Goal: Communication & Community: Answer question/provide support

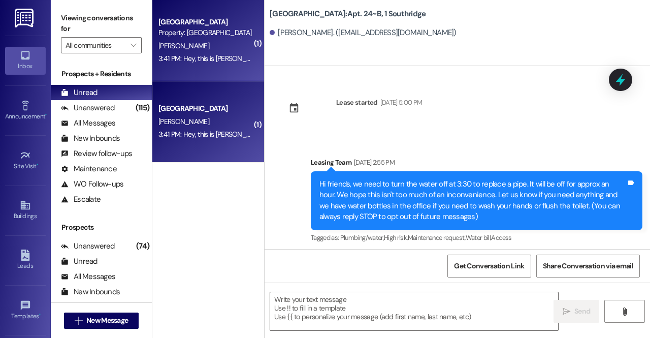
scroll to position [7641, 0]
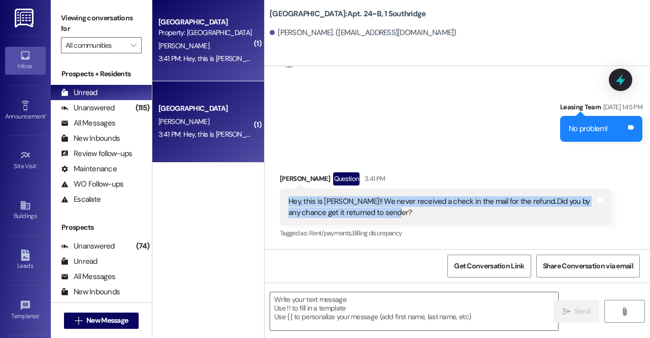
drag, startPoint x: 401, startPoint y: 214, endPoint x: 281, endPoint y: 200, distance: 120.2
click at [281, 200] on div "Hey, this is Kate Allen!! We never received a check in the mail for the refund.…" at bounding box center [446, 206] width 332 height 37
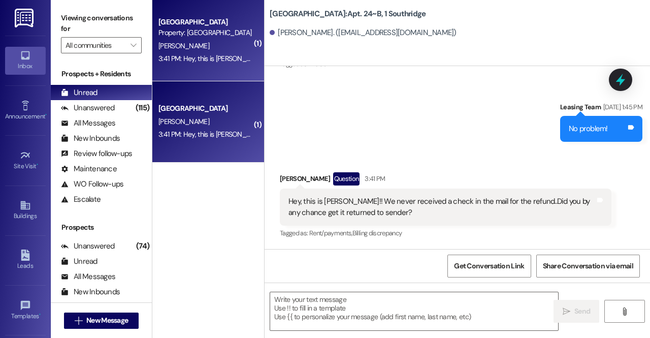
click at [325, 130] on div "Sent via SMS Leasing Team Jul 01, 2025 at 1:45 PM No problem! Tags and notes" at bounding box center [457, 114] width 385 height 71
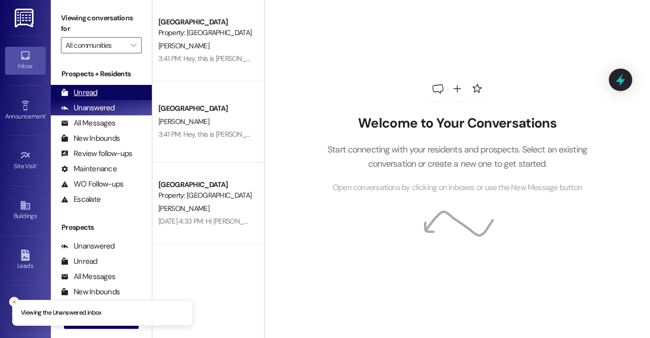
click at [91, 89] on div "Unread" at bounding box center [79, 92] width 37 height 11
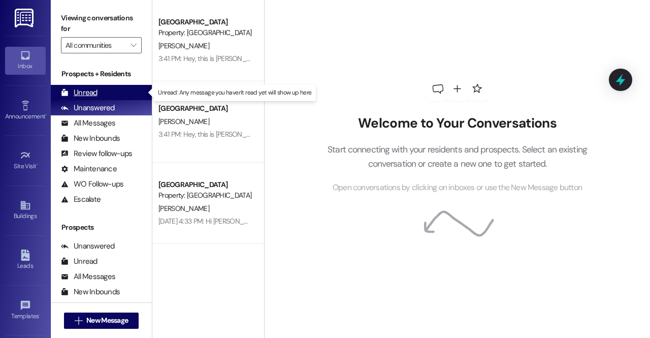
click at [109, 91] on div "Unread (0)" at bounding box center [101, 92] width 101 height 15
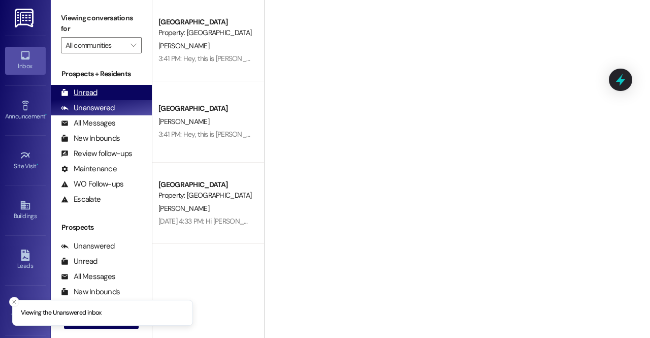
click at [95, 92] on div "Unread" at bounding box center [79, 92] width 37 height 11
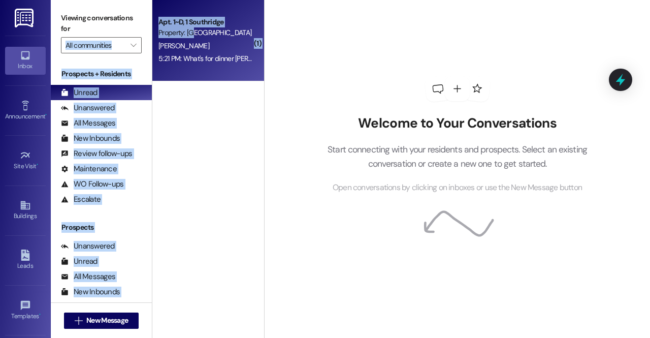
drag, startPoint x: 144, startPoint y: 31, endPoint x: 196, endPoint y: 35, distance: 52.5
click at [196, 35] on div "Viewing conversations for All communities  Prospects + Residents Unread (0) Un…" at bounding box center [350, 169] width 599 height 338
click at [196, 35] on div "Property: [GEOGRAPHIC_DATA]" at bounding box center [205, 32] width 94 height 11
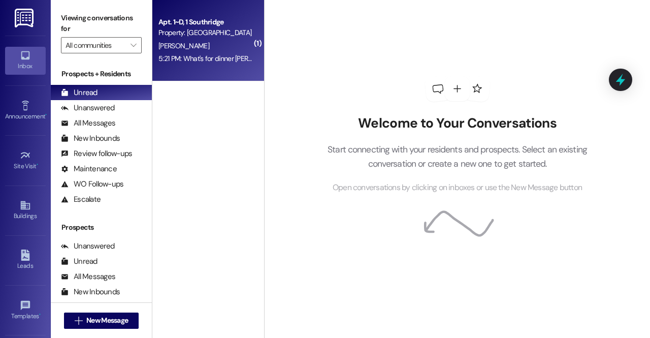
click at [203, 58] on div "5:21 PM: What's for dinner Jonesy? 5:21 PM: What's for dinner Jonesy?" at bounding box center [223, 58] width 130 height 9
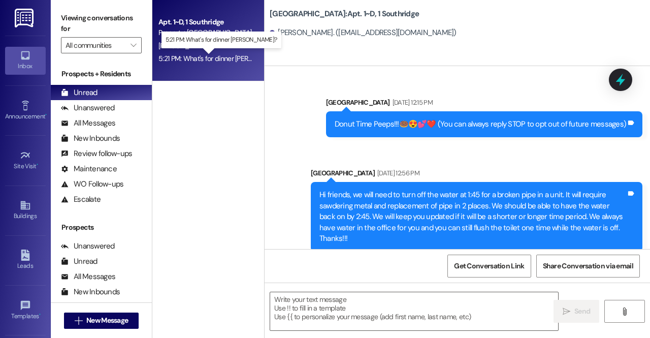
scroll to position [17550, 0]
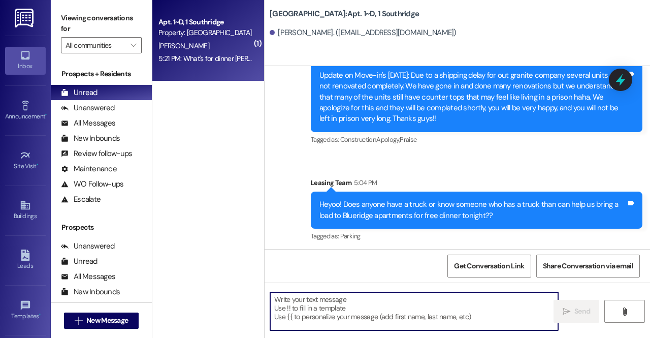
click at [319, 312] on textarea at bounding box center [414, 311] width 288 height 38
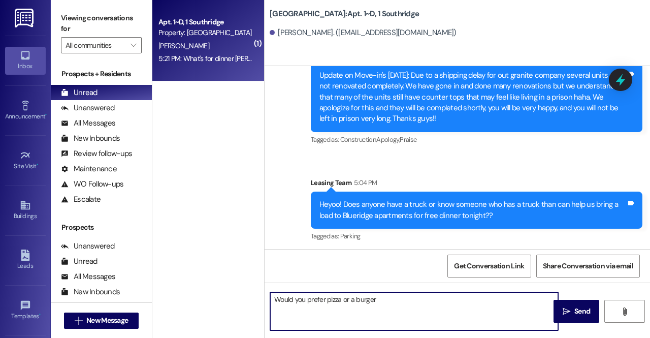
type textarea "Would you prefer pizza or a burger?"
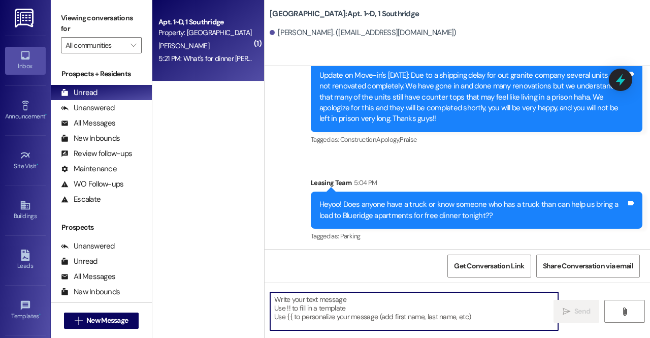
scroll to position [17549, 0]
